Goal: Communication & Community: Answer question/provide support

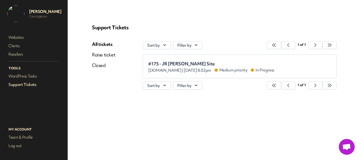
click at [97, 45] on link "All tickets" at bounding box center [103, 44] width 23 height 6
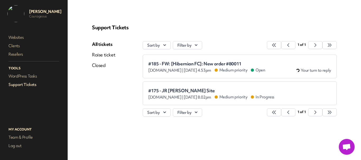
click at [197, 60] on div "#185 - FW: [Hibernian FC]: New order #80011 [DOMAIN_NAME] | [DATE] 4.53pm Mediu…" at bounding box center [239, 66] width 183 height 13
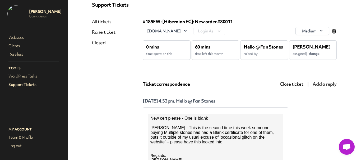
scroll to position [53, 0]
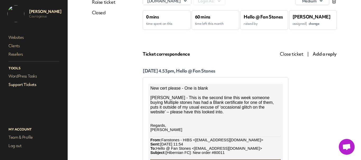
click at [309, 24] on span "change" at bounding box center [313, 23] width 11 height 4
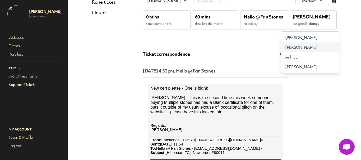
click at [303, 49] on span "[PERSON_NAME]" at bounding box center [301, 48] width 32 height 6
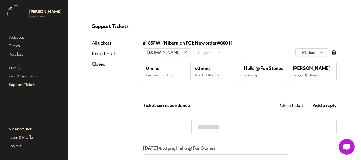
scroll to position [0, 0]
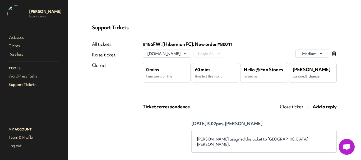
click at [108, 45] on link "All tickets" at bounding box center [103, 44] width 23 height 6
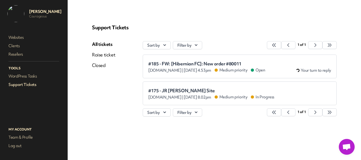
click at [171, 63] on span "#185 - FW: [Hibernian FC]: New order #80011" at bounding box center [206, 63] width 117 height 5
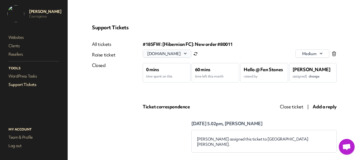
click at [171, 54] on button "[DOMAIN_NAME]" at bounding box center [167, 54] width 48 height 8
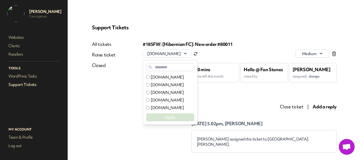
click at [165, 67] on input "text" at bounding box center [170, 67] width 48 height 8
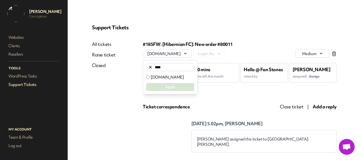
type input "****"
click at [168, 80] on label "[DOMAIN_NAME]" at bounding box center [167, 77] width 33 height 6
click at [166, 84] on button "Apply" at bounding box center [170, 87] width 48 height 8
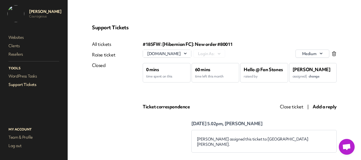
click at [315, 107] on span "Add a reply" at bounding box center [324, 107] width 24 height 6
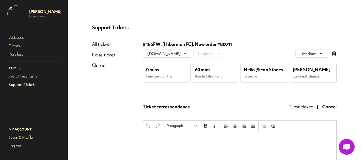
click at [200, 140] on p "Rich Text Area. Press ALT-0 for help." at bounding box center [239, 138] width 185 height 6
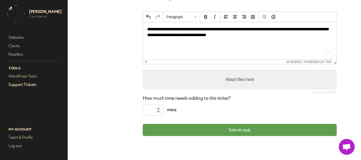
scroll to position [109, 0]
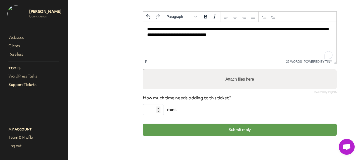
click at [234, 81] on label "Attach files here" at bounding box center [239, 79] width 33 height 11
click at [234, 71] on input "Attach files here" at bounding box center [240, 70] width 194 height 2
type input "**********"
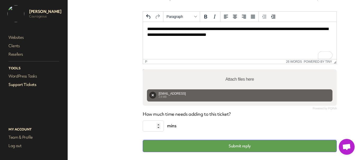
click at [210, 143] on button "Submit reply" at bounding box center [240, 146] width 194 height 12
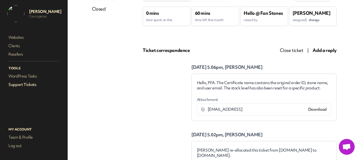
scroll to position [0, 0]
click at [22, 84] on link "Support Tickets" at bounding box center [33, 84] width 53 height 7
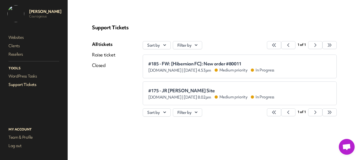
click at [28, 85] on link "Support Tickets" at bounding box center [33, 84] width 53 height 7
click at [25, 78] on link "WordPress Tasks" at bounding box center [33, 76] width 53 height 7
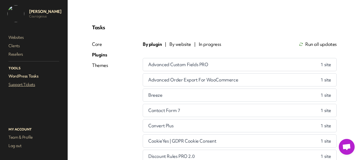
click at [25, 83] on link "Support Tickets" at bounding box center [33, 84] width 53 height 7
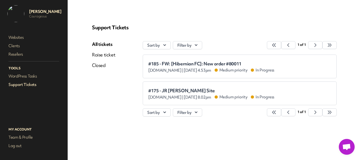
click at [110, 52] on div "All tickets Raise ticket Closed" at bounding box center [103, 81] width 23 height 81
click at [107, 53] on link "Raise ticket" at bounding box center [103, 55] width 23 height 6
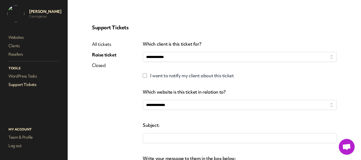
click at [107, 45] on link "All tickets" at bounding box center [104, 44] width 24 height 6
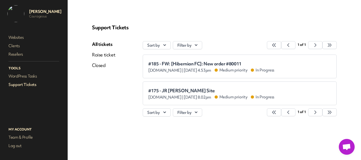
click at [197, 63] on span "#185 - FW: [Hibernian FC]: New order #80011" at bounding box center [211, 63] width 126 height 5
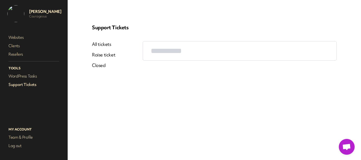
click at [24, 82] on link "Support Tickets" at bounding box center [33, 84] width 53 height 7
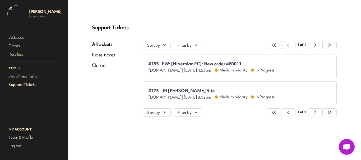
click at [175, 64] on span "#185 - FW: [Hibernian FC]: New order #80011" at bounding box center [211, 63] width 126 height 5
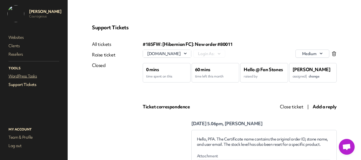
click at [35, 76] on link "WordPress Tasks" at bounding box center [33, 76] width 53 height 7
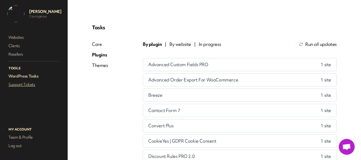
click at [32, 86] on link "Support Tickets" at bounding box center [33, 84] width 53 height 7
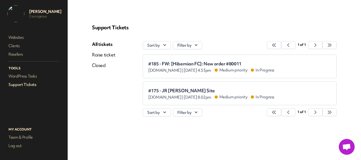
click at [203, 63] on span "#185 - FW: [Hibernian FC]: New order #80011" at bounding box center [211, 63] width 126 height 5
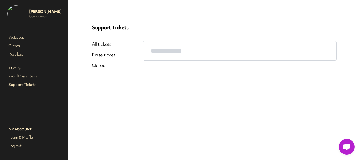
click at [113, 45] on link "All tickets" at bounding box center [103, 44] width 23 height 6
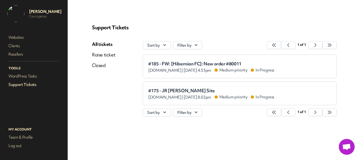
click at [173, 64] on span "#185 - FW: [Hibernian FC]: New order #80011" at bounding box center [211, 63] width 126 height 5
